Goal: Check status: Check status

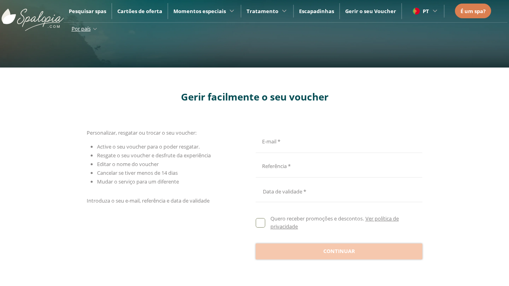
click at [337, 140] on input "E-mail *" at bounding box center [338, 141] width 164 height 14
type input "**********"
click at [337, 165] on input "E-mail *" at bounding box center [338, 166] width 164 height 14
type input "**********"
click at [339, 190] on div at bounding box center [339, 189] width 167 height 19
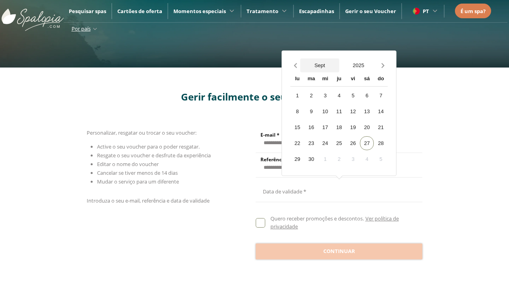
click at [320, 65] on button "Sept" at bounding box center [319, 65] width 39 height 14
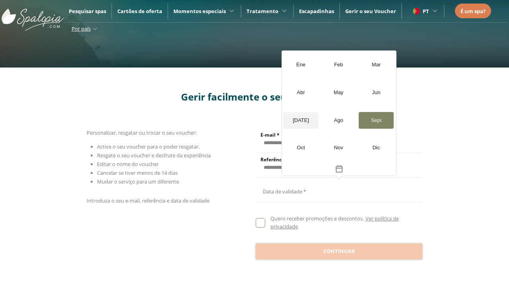
click at [300, 120] on div "[DATE]" at bounding box center [300, 120] width 35 height 17
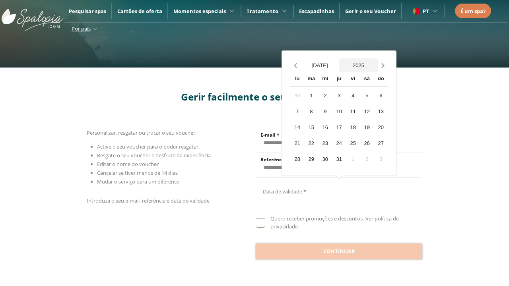
click at [358, 65] on button "2025" at bounding box center [358, 65] width 39 height 14
click at [297, 136] on div "20" at bounding box center [297, 143] width 14 height 14
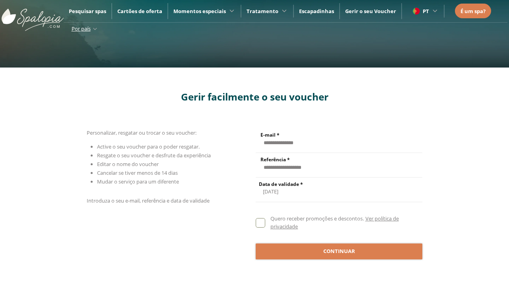
scroll to position [136, 0]
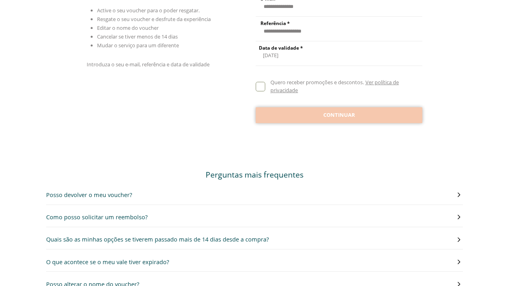
click at [339, 115] on span "Continuar" at bounding box center [339, 115] width 32 height 8
